Goal: Task Accomplishment & Management: Manage account settings

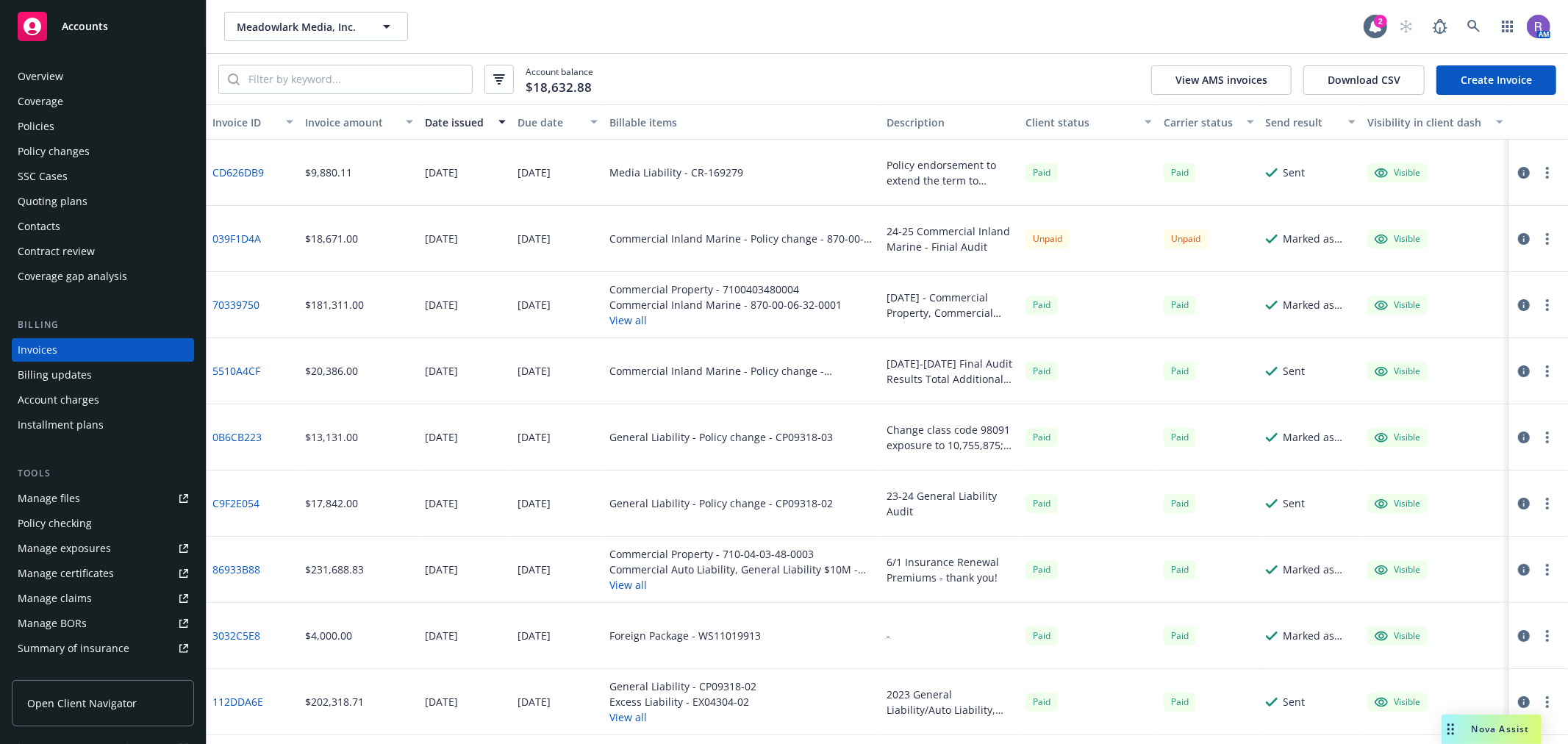
click at [1457, 736] on div "Drag to move" at bounding box center [1450, 729] width 18 height 29
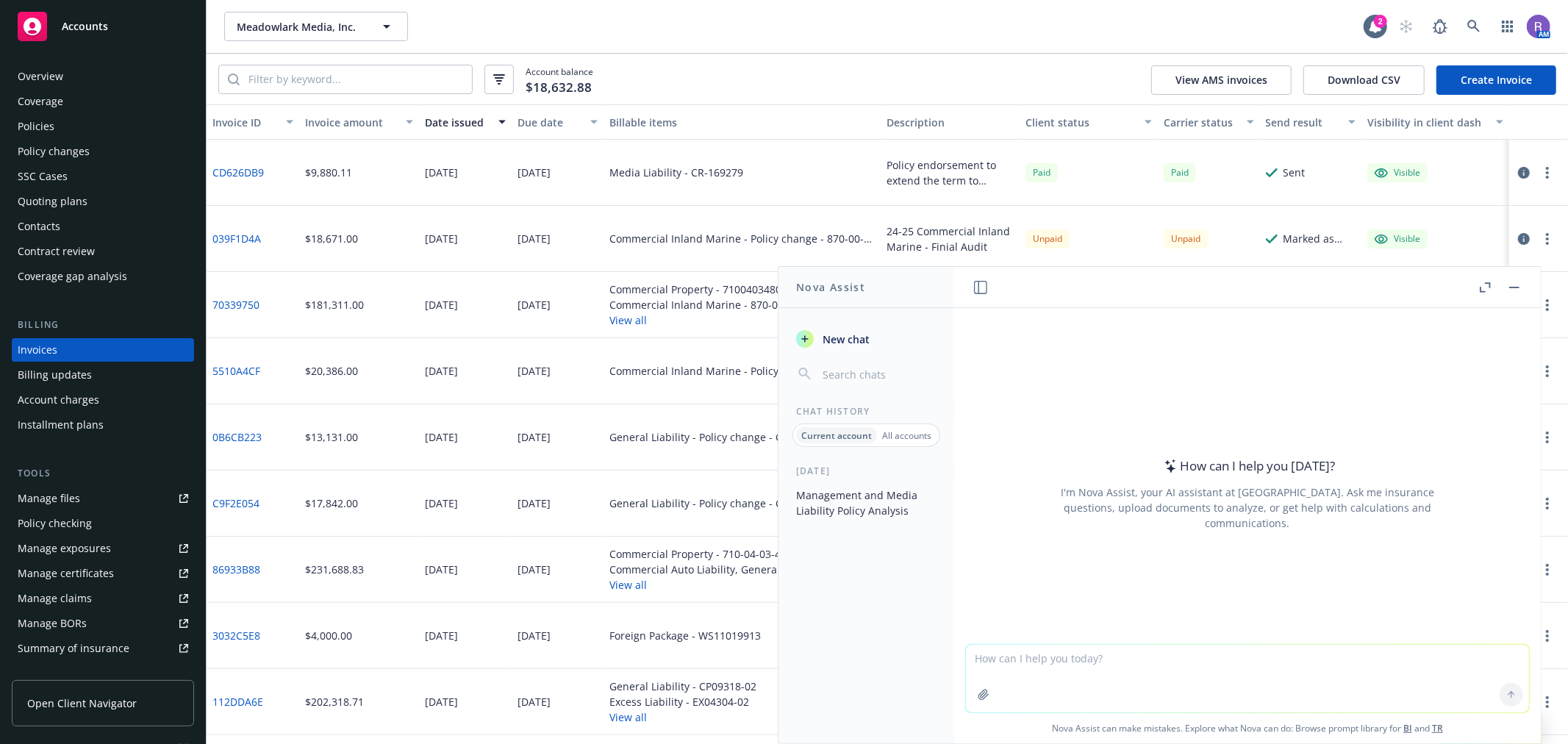
click at [836, 503] on button "Management and Media Liability Policy Analysis" at bounding box center [865, 503] width 152 height 40
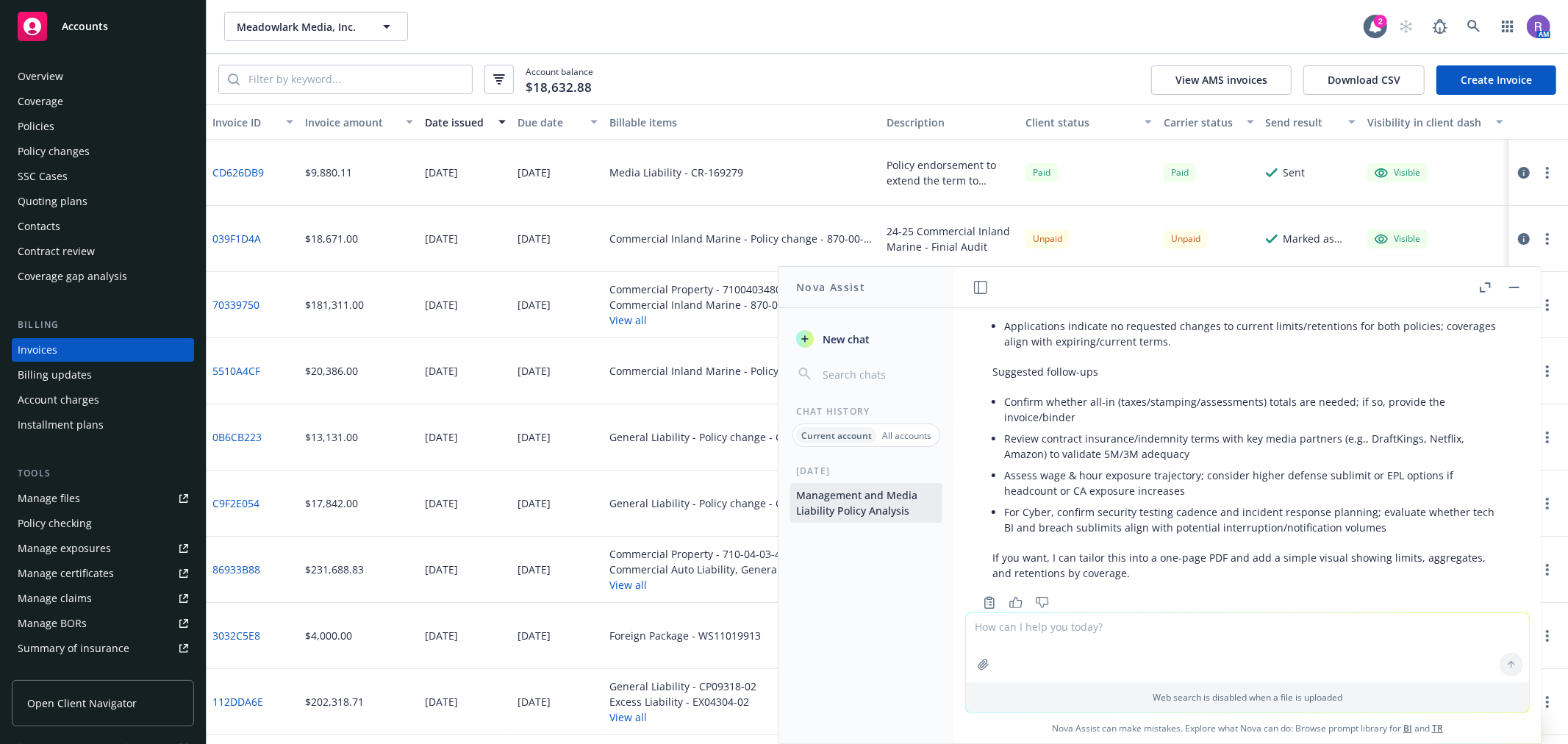
scroll to position [3955, 0]
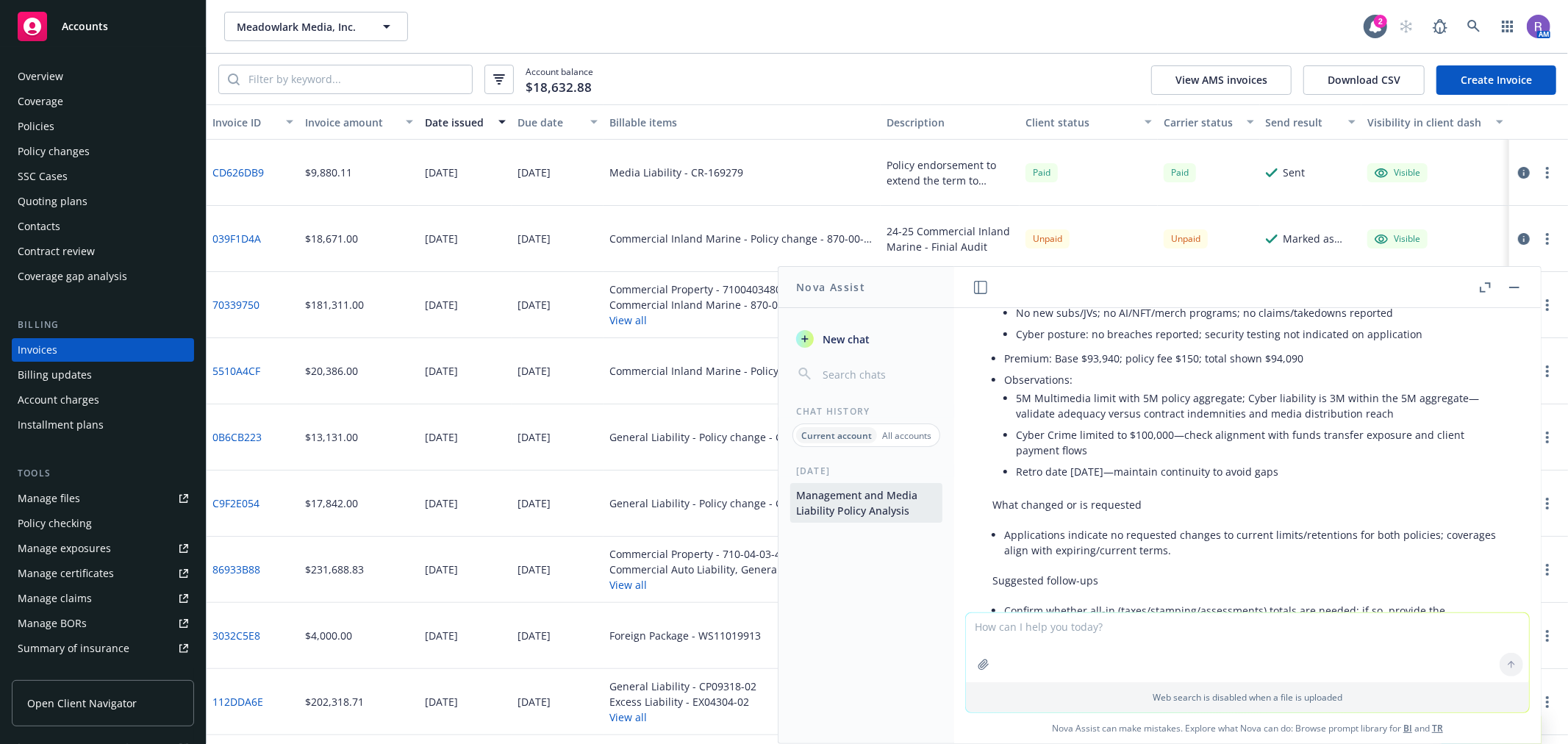
click at [70, 152] on div "Policy changes" at bounding box center [54, 151] width 72 height 24
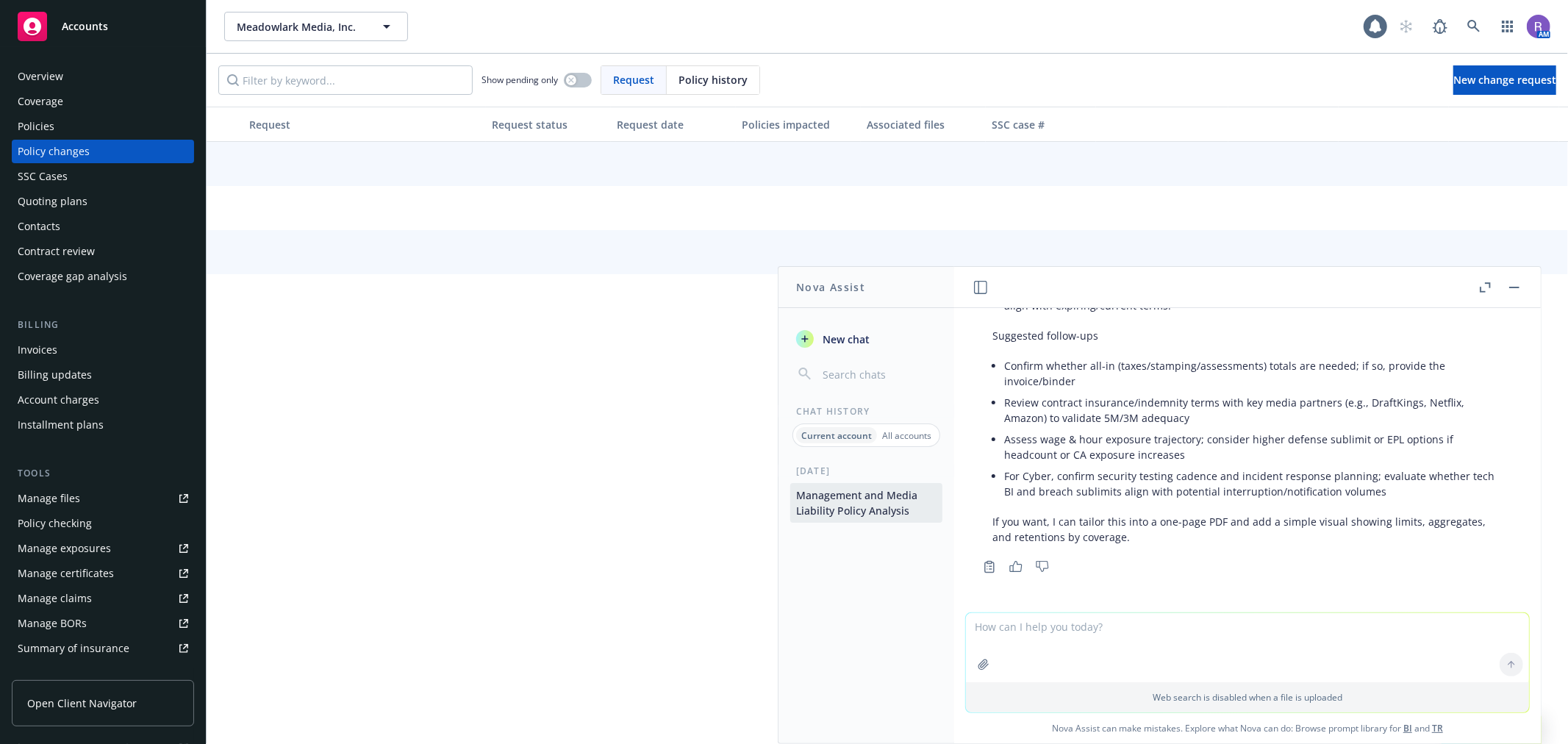
scroll to position [4281, 0]
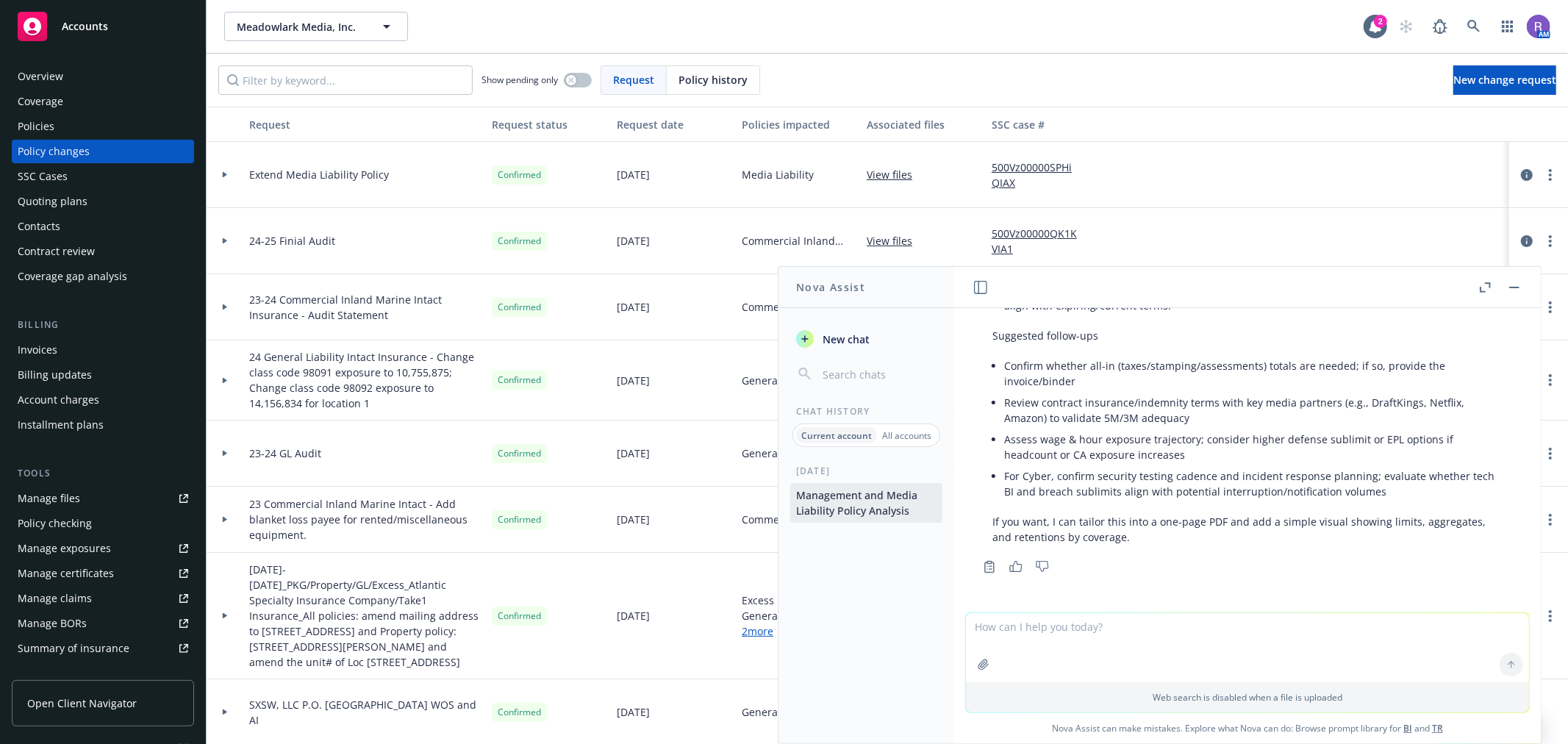
click at [1514, 291] on button "button" at bounding box center [1514, 287] width 18 height 18
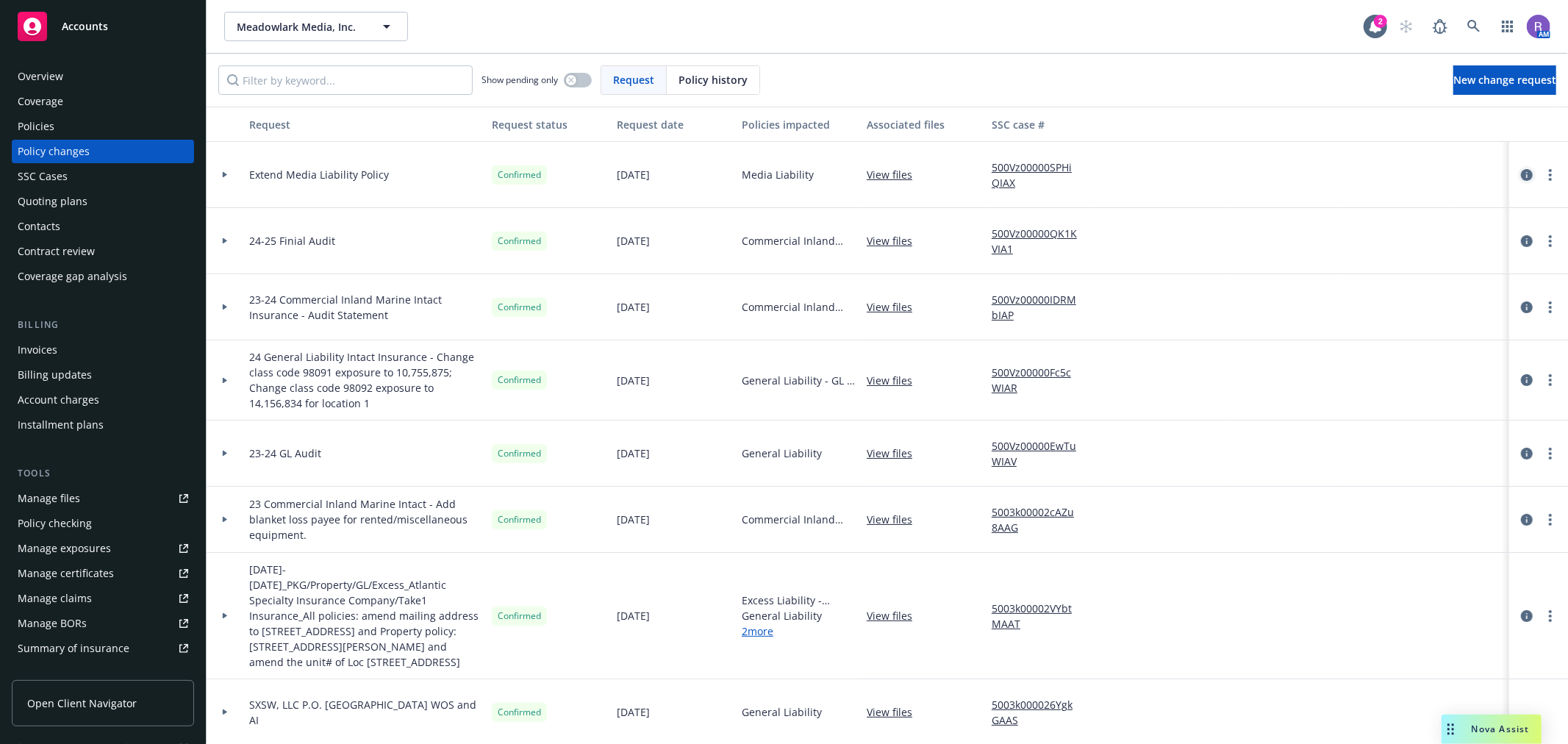
click at [1521, 171] on icon "circleInformation" at bounding box center [1526, 174] width 11 height 11
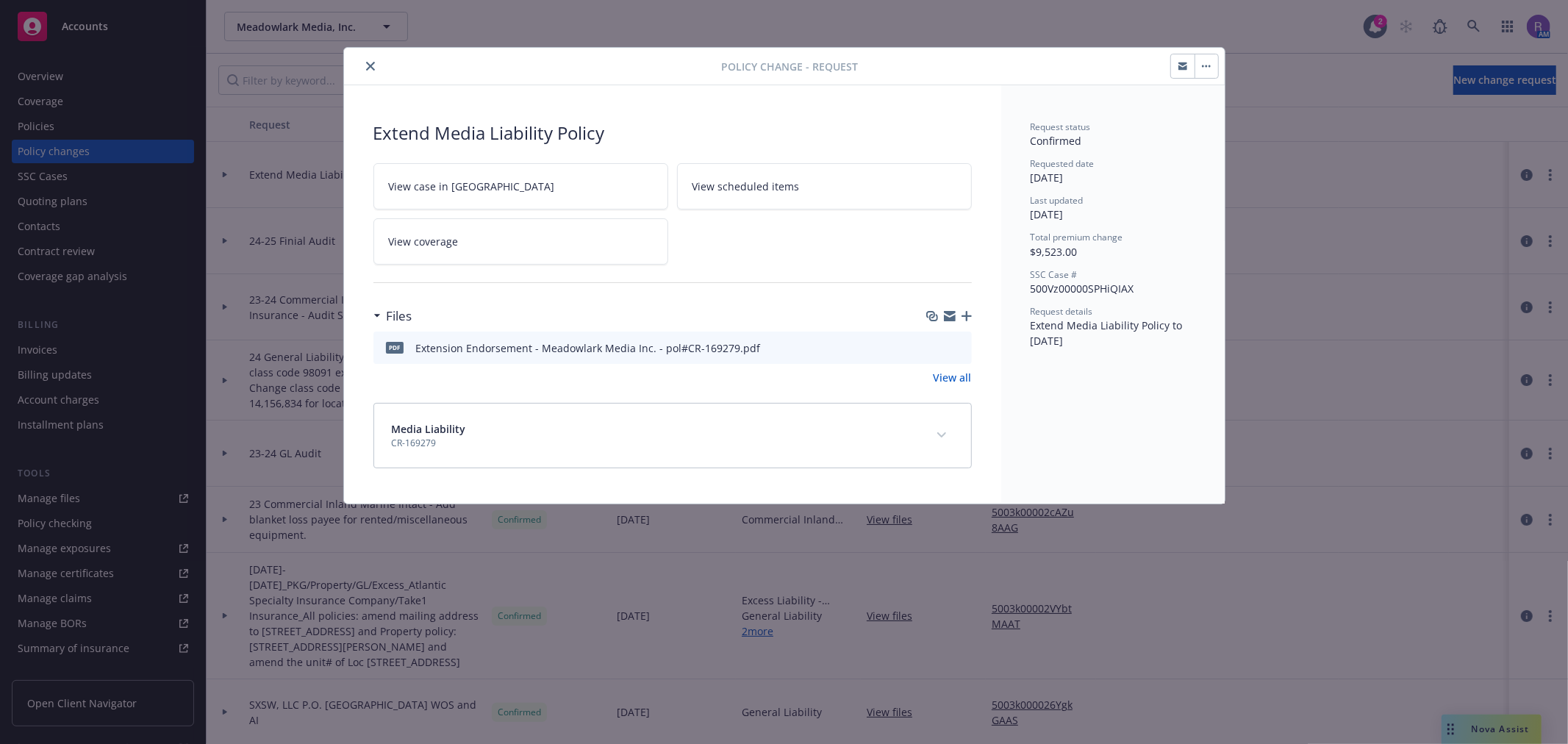
click at [1203, 69] on button "button" at bounding box center [1206, 66] width 24 height 24
click at [1118, 105] on div "Request status Confirmed Requested date [DATE] Last updated [DATE] Total premiu…" at bounding box center [1112, 294] width 223 height 418
click at [371, 63] on icon "close" at bounding box center [371, 67] width 9 height 9
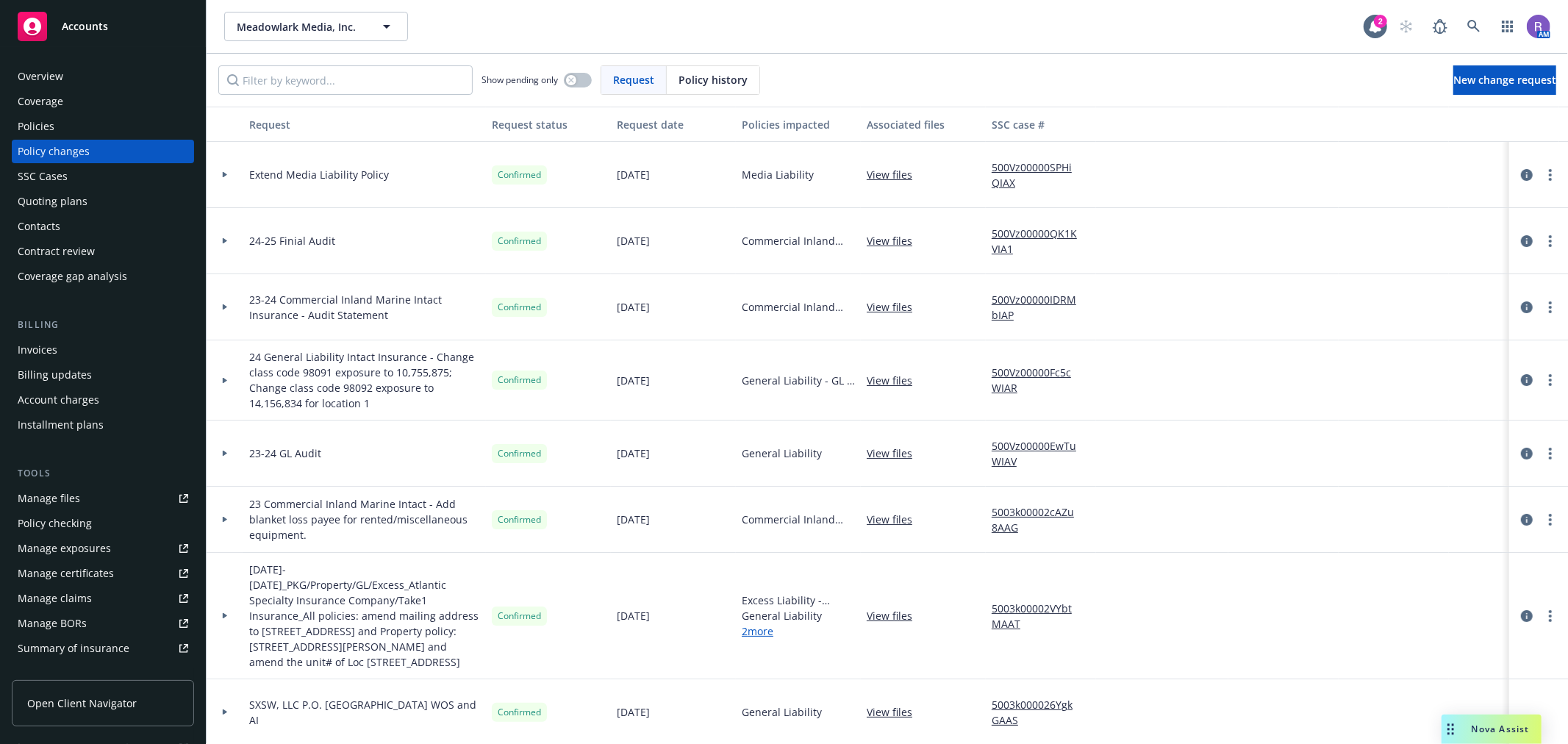
click at [224, 180] on div at bounding box center [225, 175] width 37 height 67
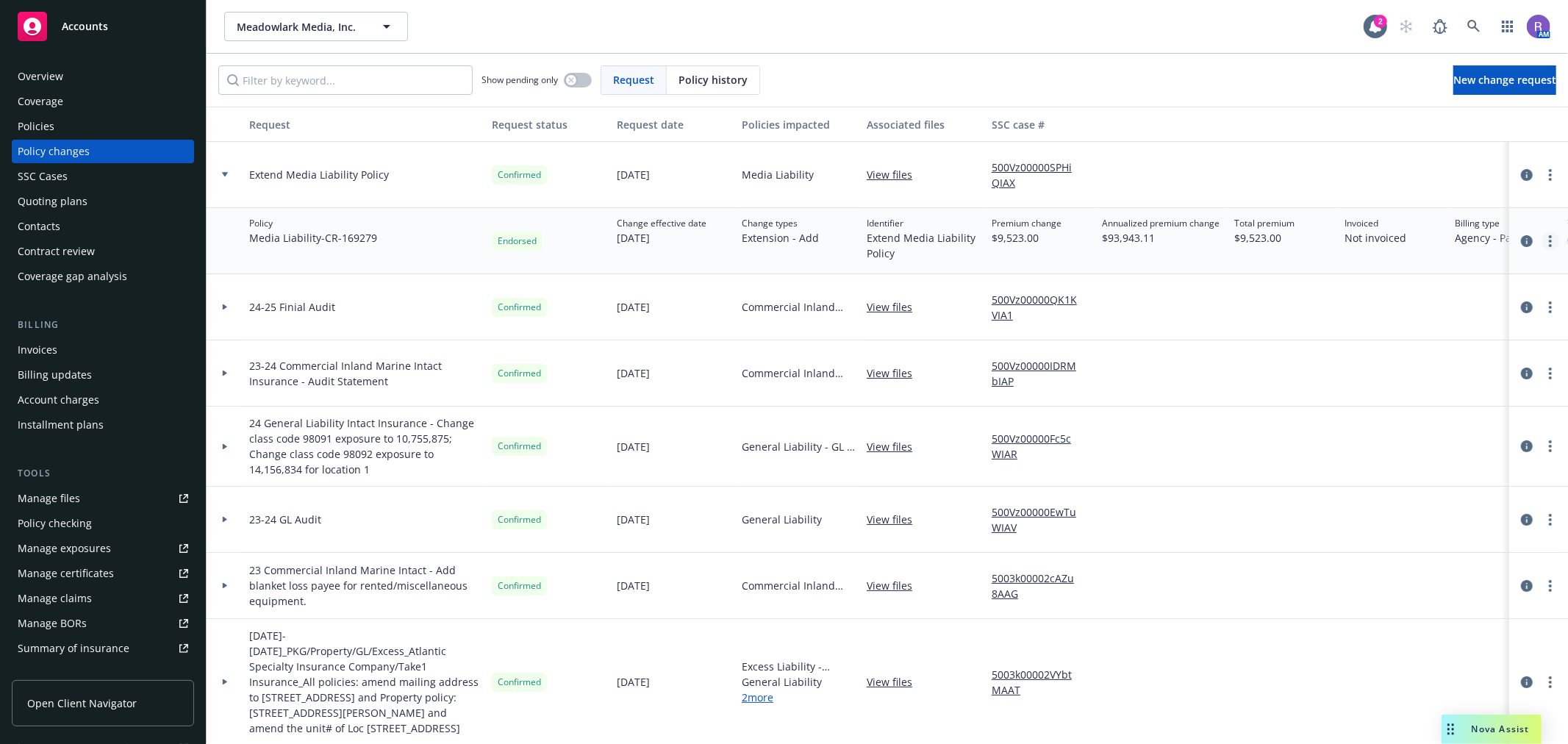
click at [1541, 244] on link "more" at bounding box center [1550, 241] width 18 height 18
click at [1399, 357] on link "Edit billing info" at bounding box center [1420, 359] width 252 height 29
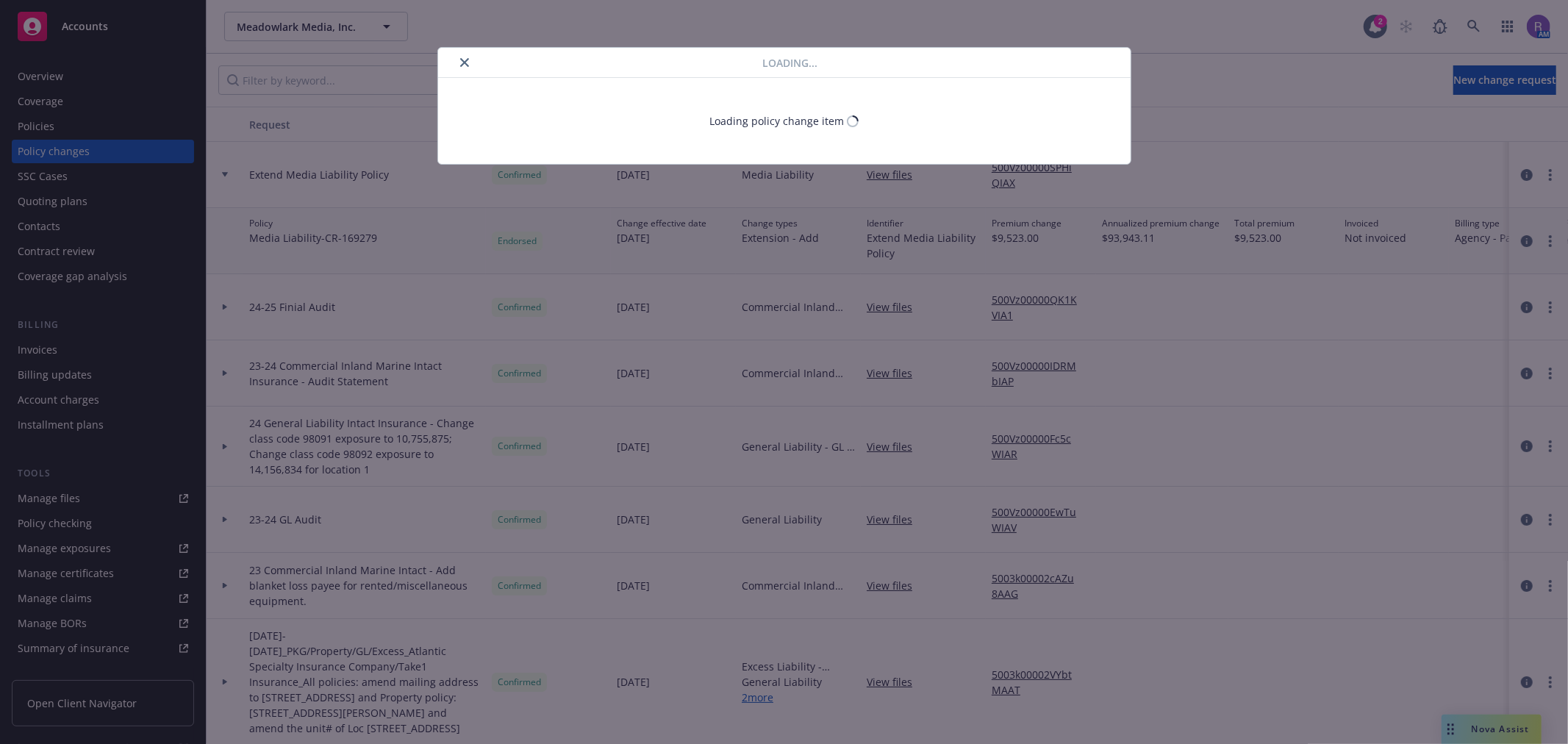
select select "NY"
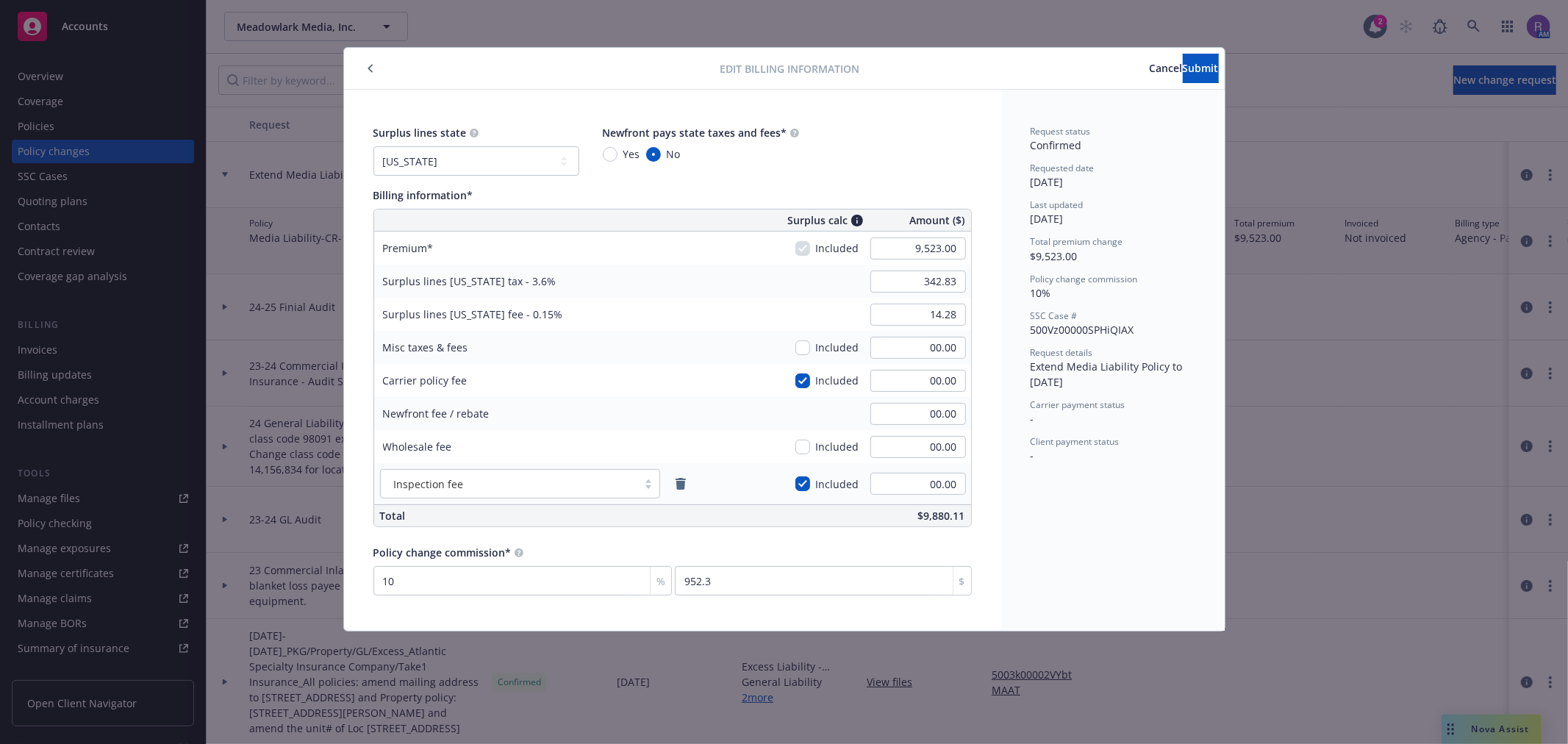
click at [1016, 37] on div "Edit billing information Cancel Submit Surplus lines state No surplus lines sta…" at bounding box center [784, 372] width 1568 height 744
click at [368, 68] on icon "button" at bounding box center [371, 69] width 6 height 9
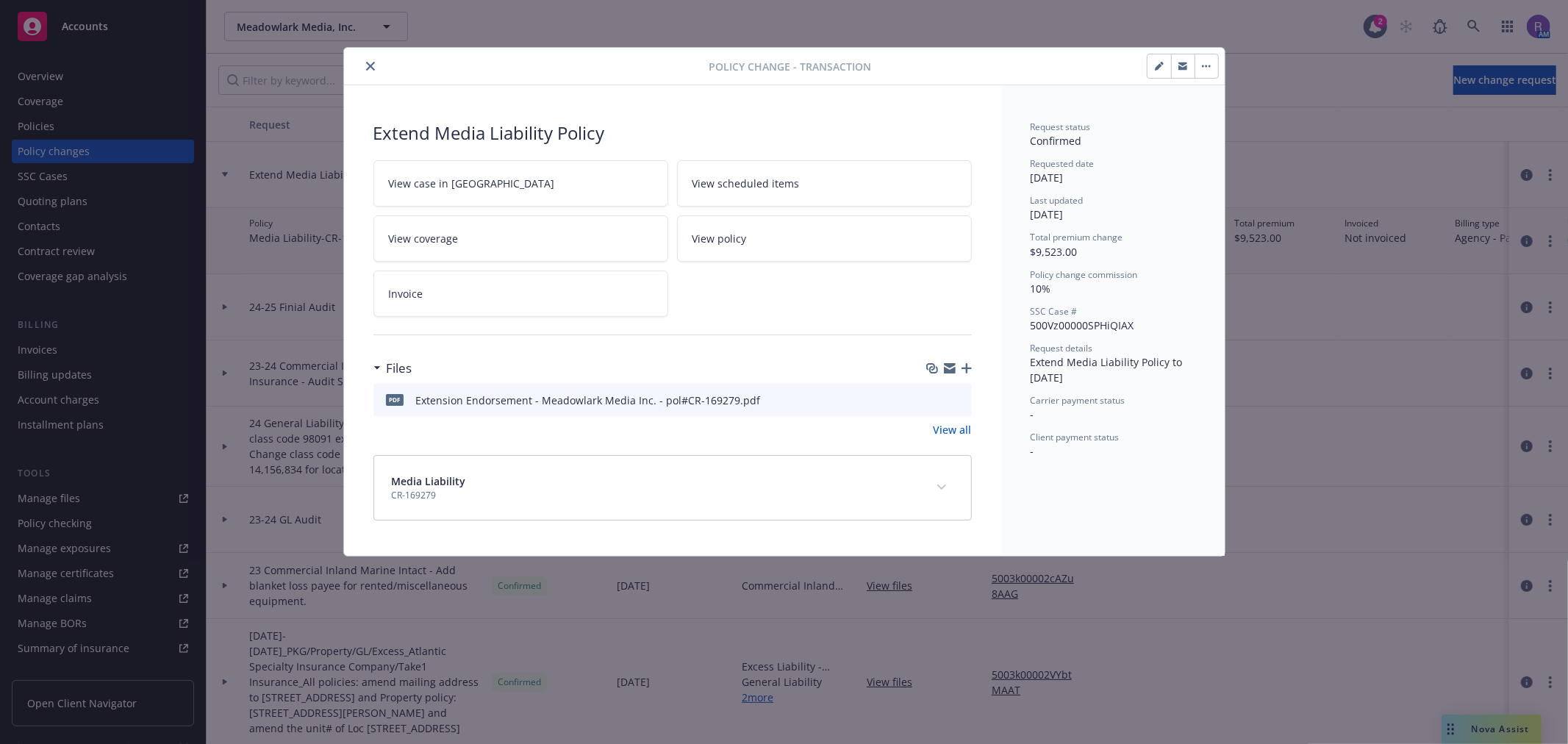
click at [372, 70] on button "close" at bounding box center [370, 66] width 18 height 18
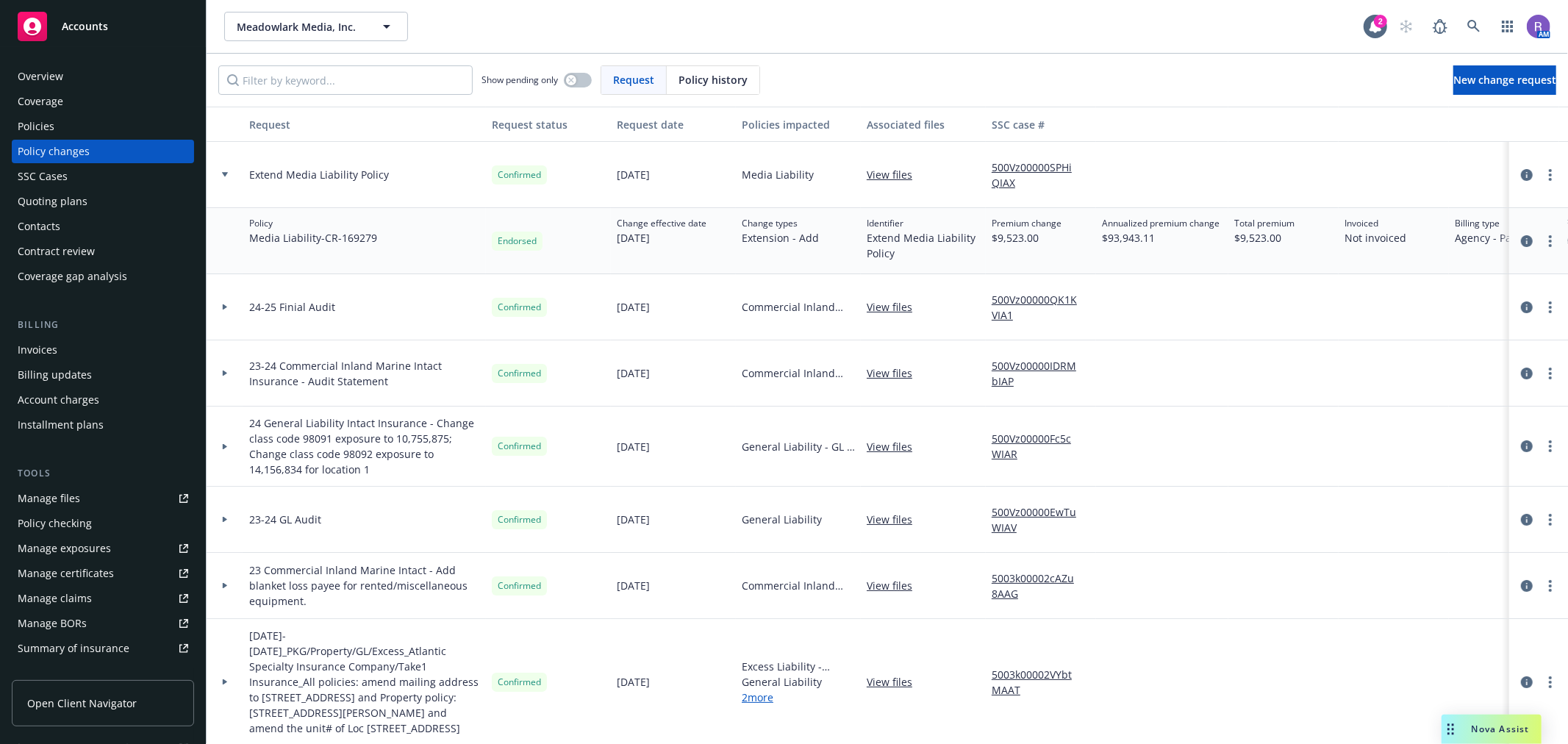
click at [50, 119] on div "Policies" at bounding box center [36, 126] width 37 height 24
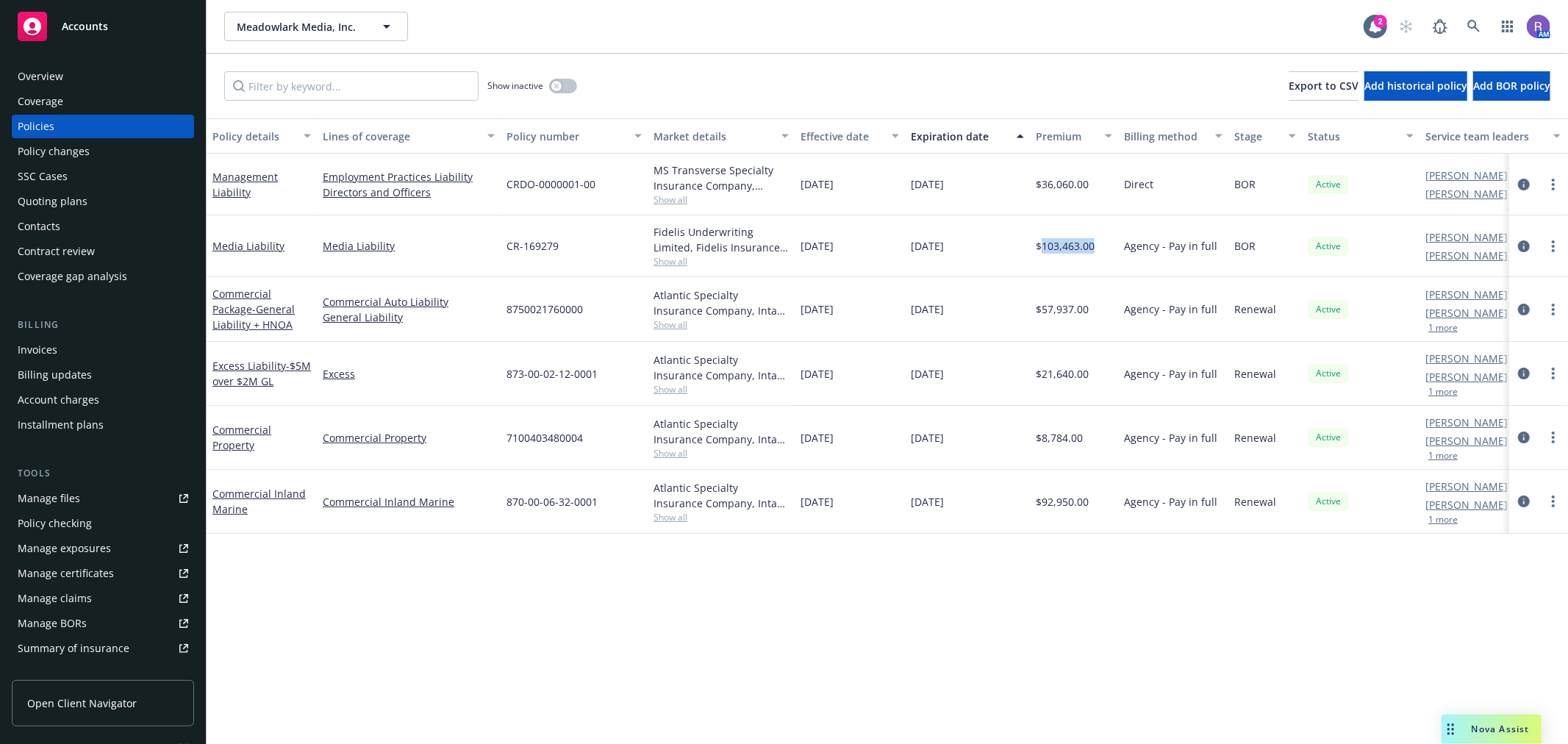
drag, startPoint x: 1098, startPoint y: 245, endPoint x: 1039, endPoint y: 245, distance: 59.0
click at [1039, 245] on div "$103,463.00" at bounding box center [1073, 246] width 88 height 62
copy span "103,463.00"
